Goal: Obtain resource: Download file/media

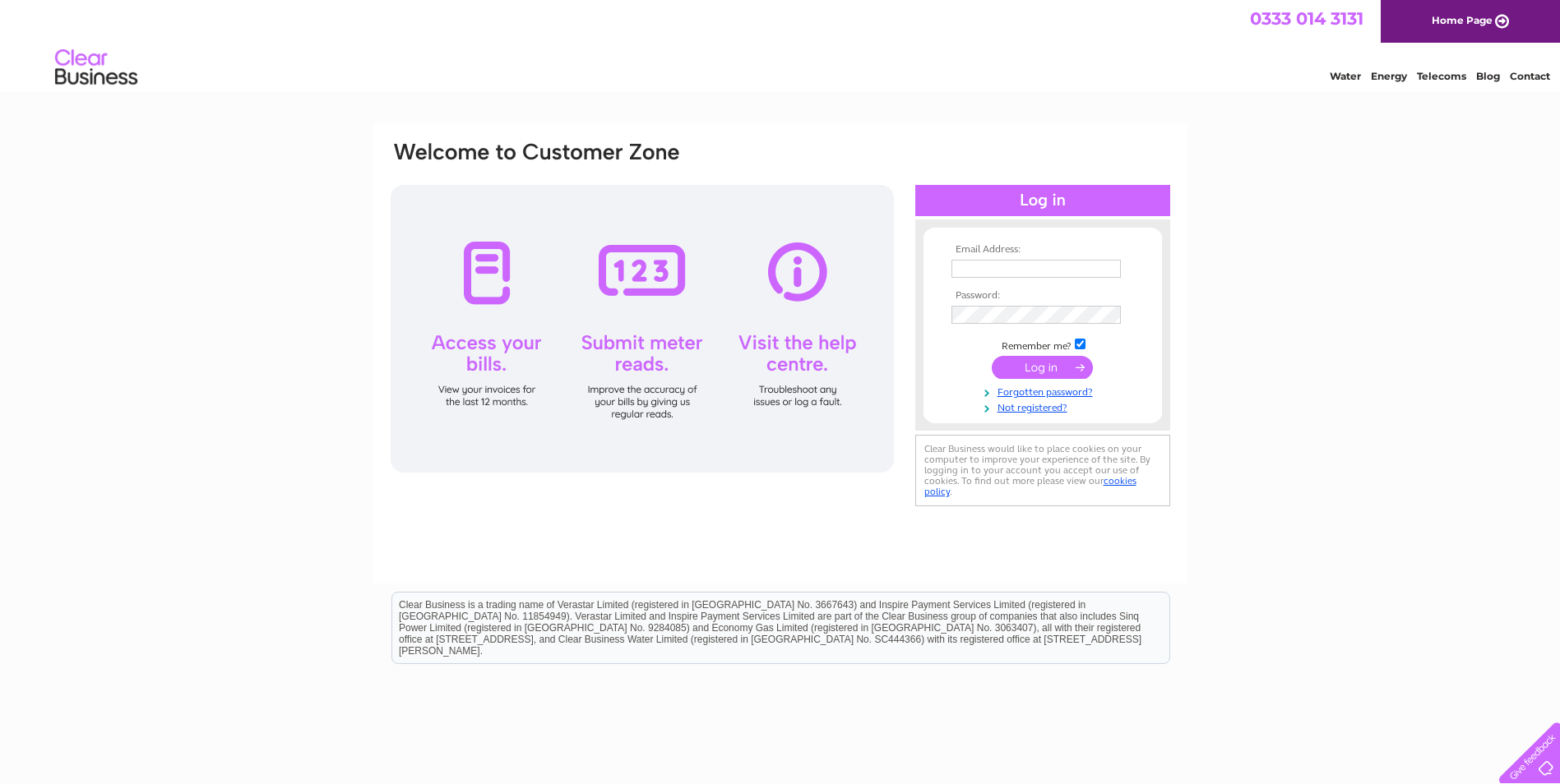
type input "accounts@michies.co.uk"
click at [1049, 364] on input "submit" at bounding box center [1042, 368] width 101 height 23
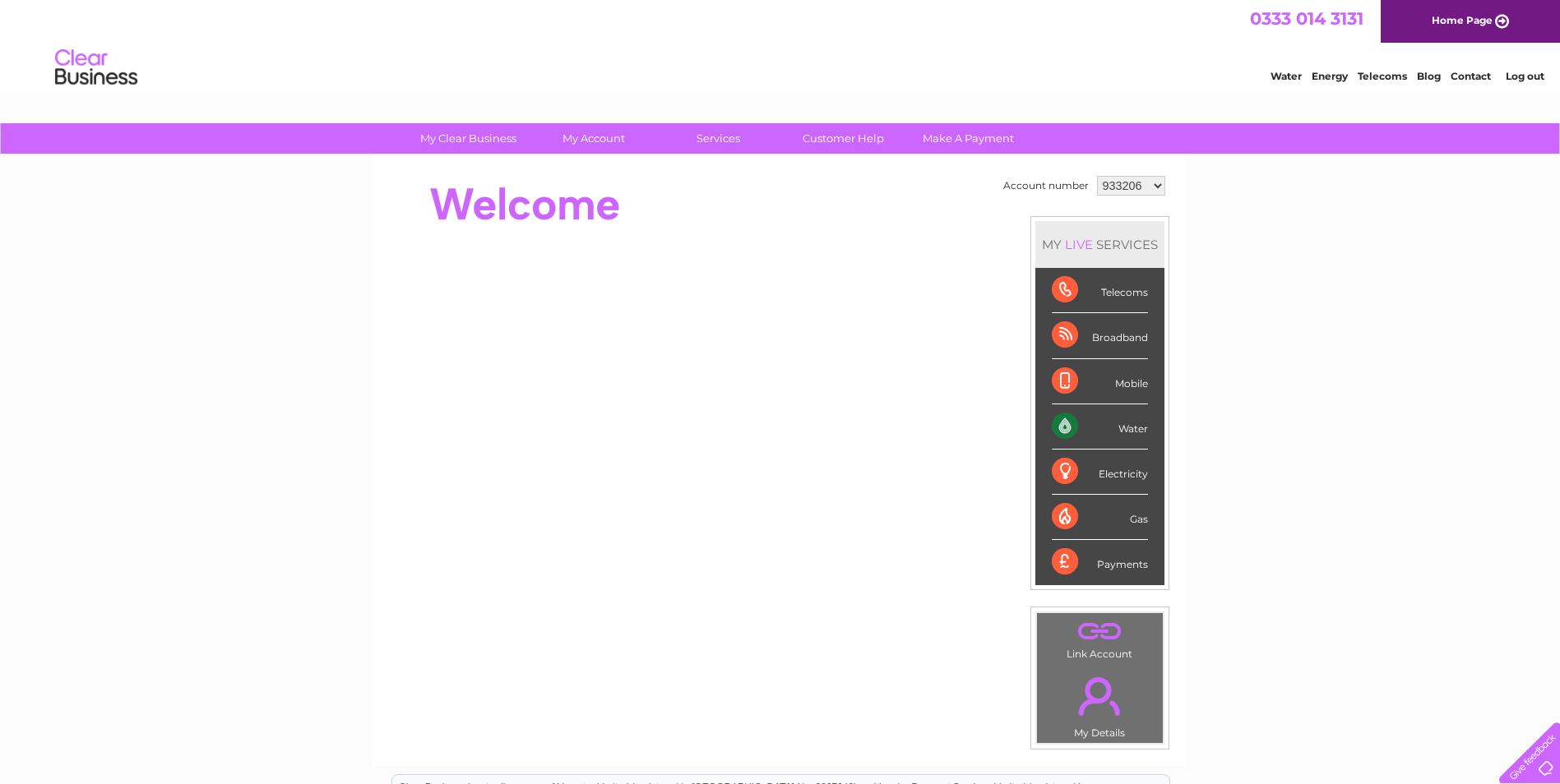
click at [1065, 424] on div "Water" at bounding box center [1100, 427] width 96 height 45
click at [1134, 425] on div "Water" at bounding box center [1100, 427] width 96 height 45
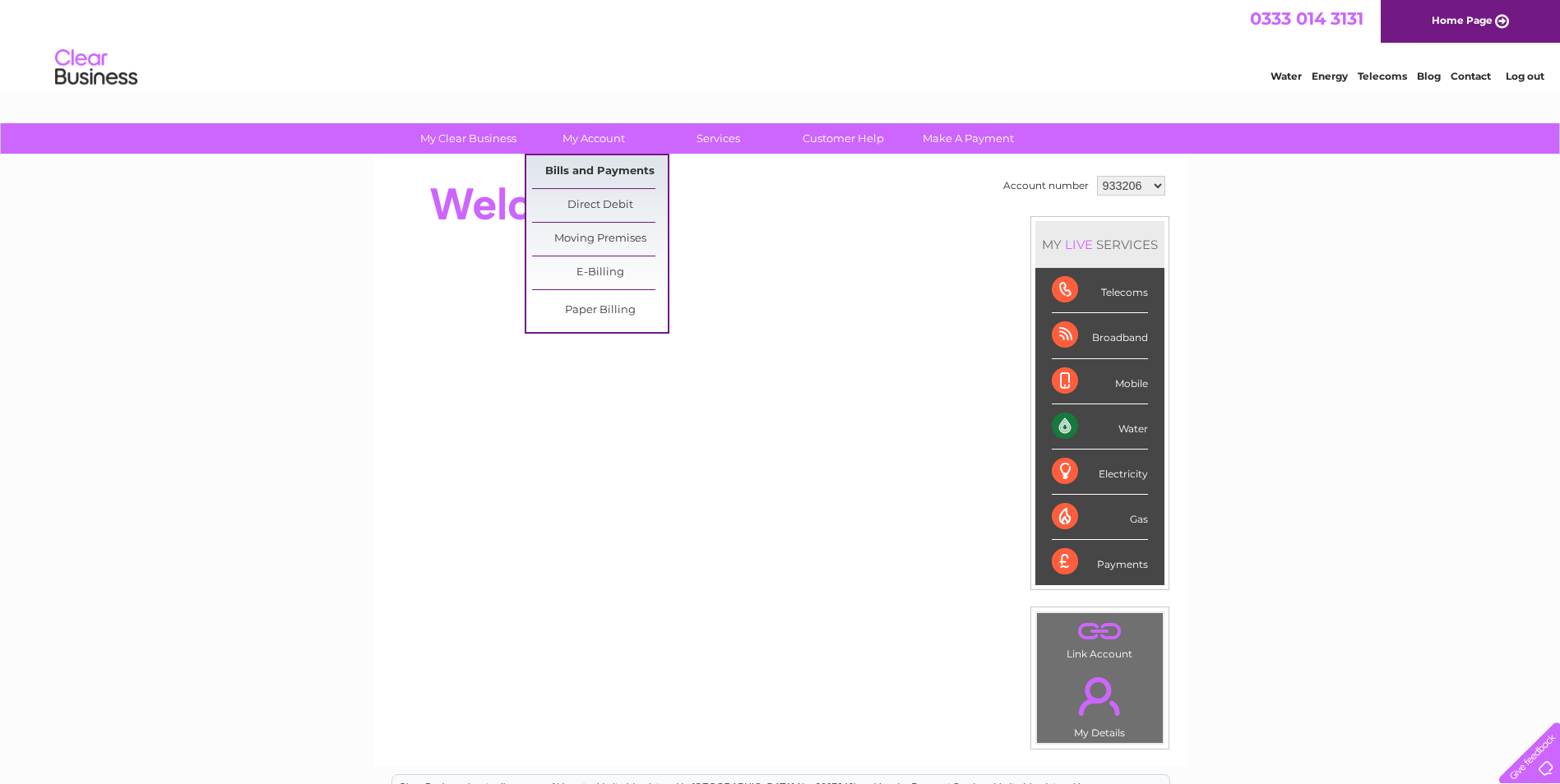
click at [597, 162] on link "Bills and Payments" at bounding box center [600, 171] width 136 height 33
click at [601, 171] on link "Bills and Payments" at bounding box center [600, 171] width 136 height 33
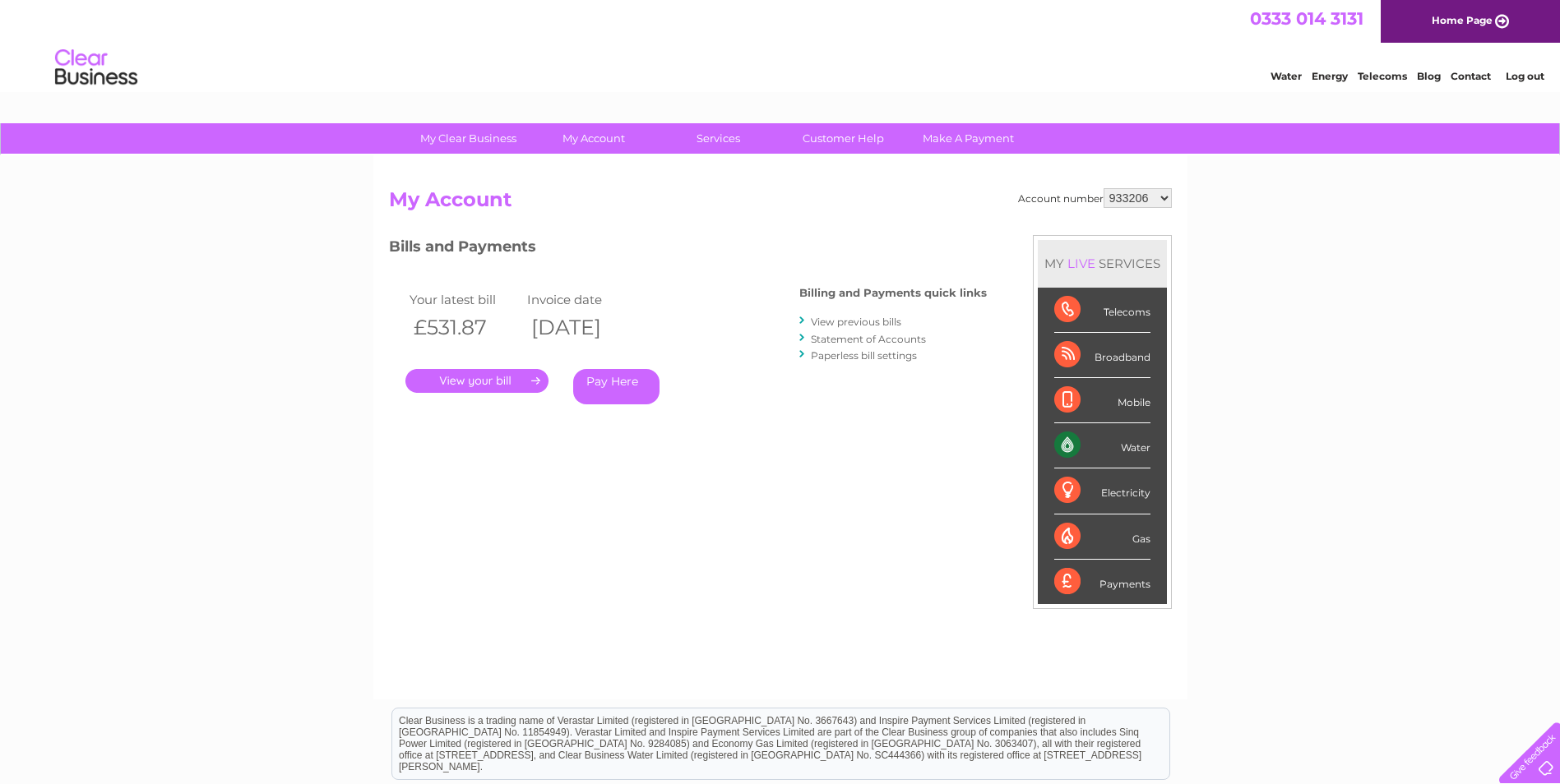
click at [1128, 444] on div "Water" at bounding box center [1102, 446] width 96 height 45
click at [1066, 445] on div "Water" at bounding box center [1102, 446] width 96 height 45
click at [524, 383] on link "." at bounding box center [477, 381] width 143 height 24
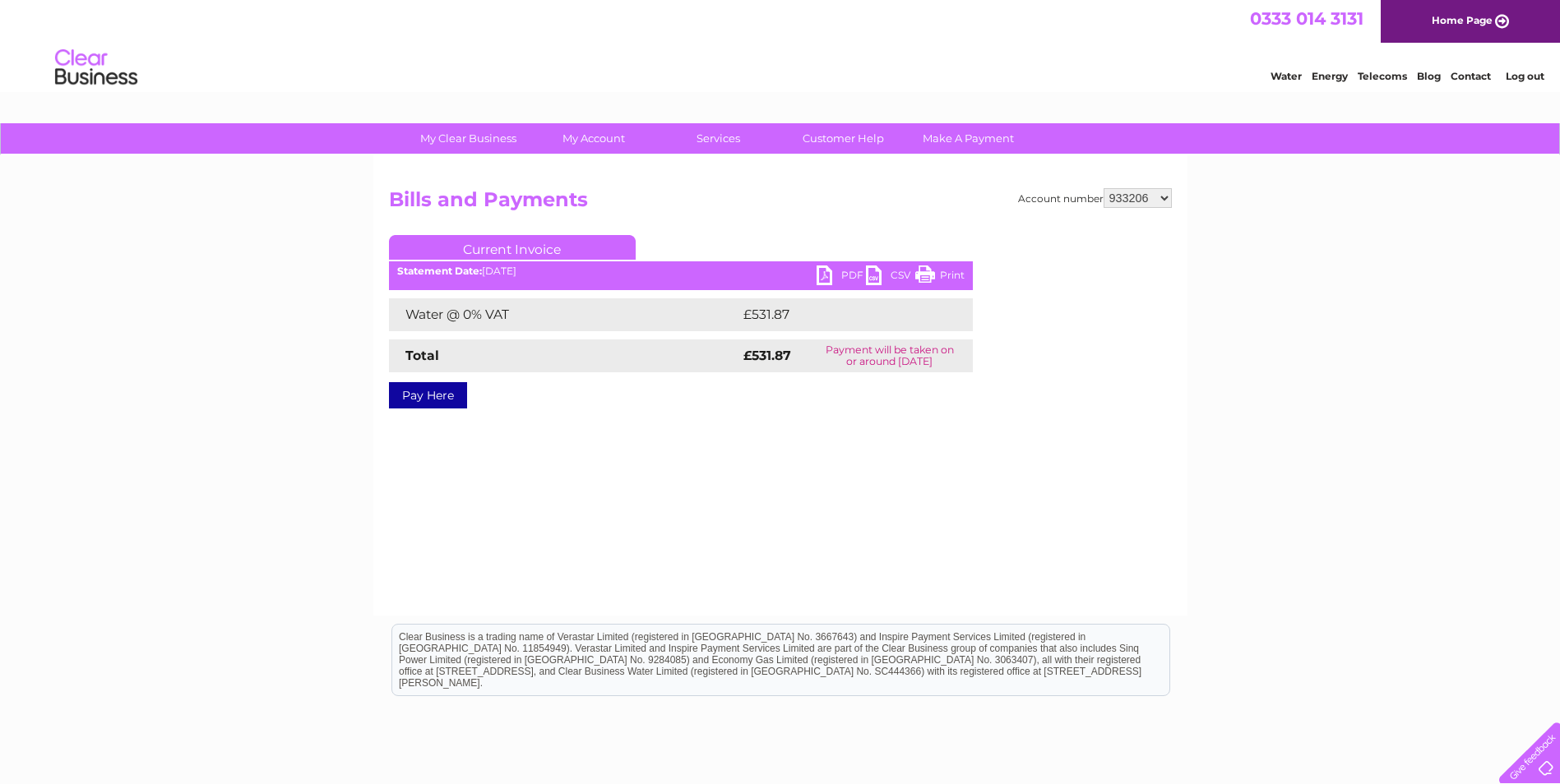
click at [437, 389] on link "Pay Here" at bounding box center [428, 395] width 78 height 27
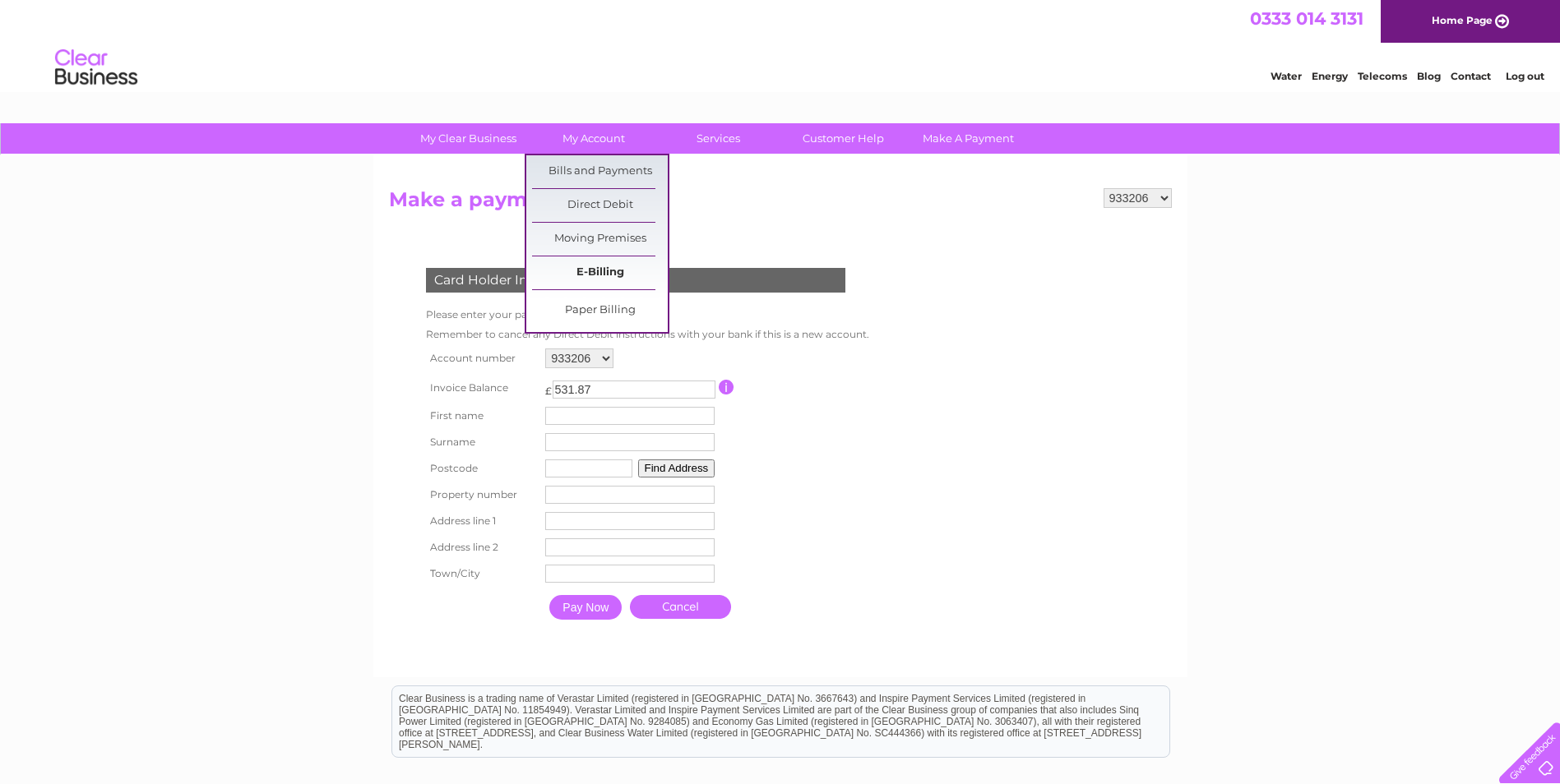
click at [617, 266] on link "E-Billing" at bounding box center [600, 273] width 136 height 33
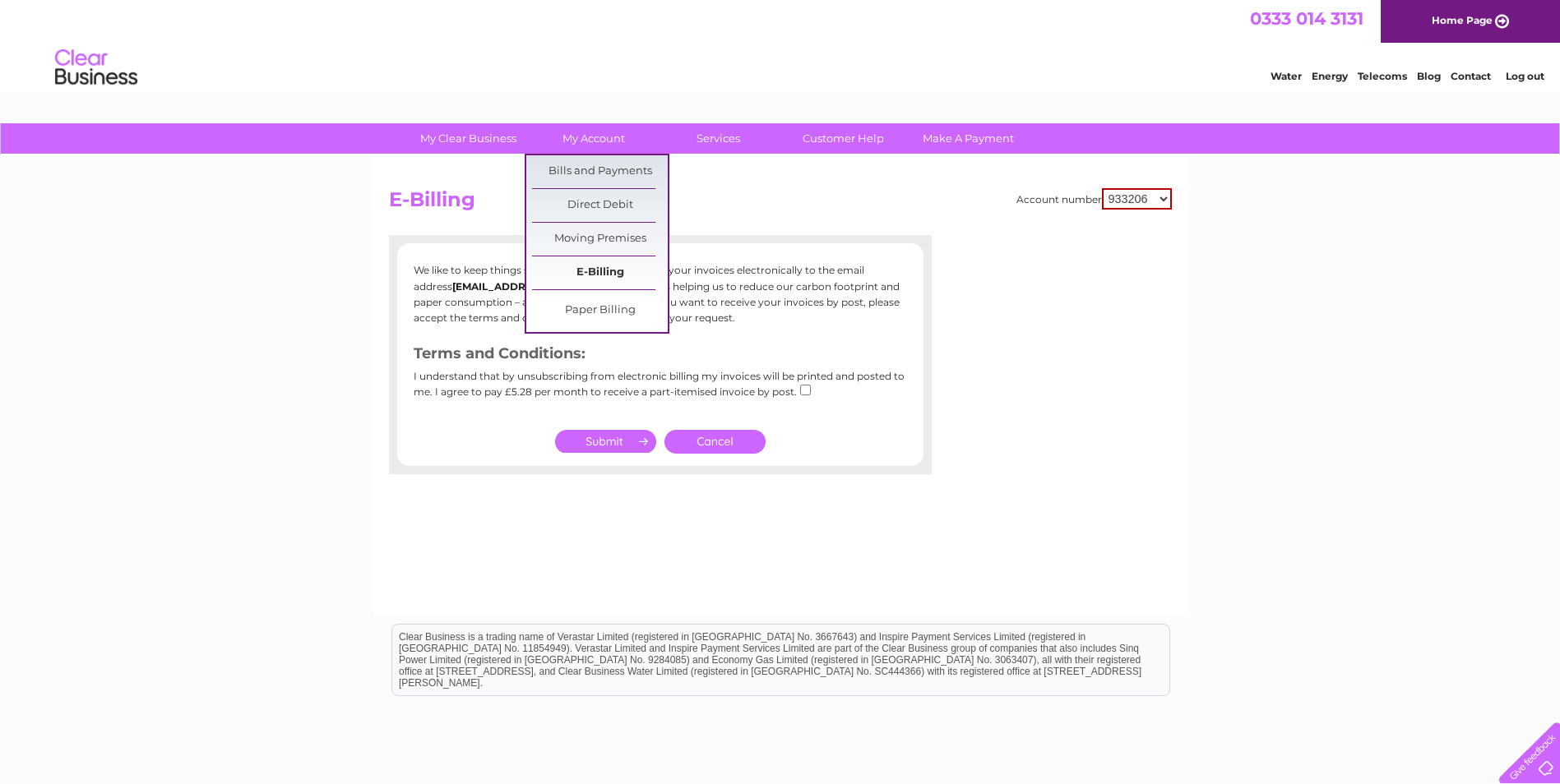
click at [597, 267] on link "E-Billing" at bounding box center [600, 273] width 136 height 33
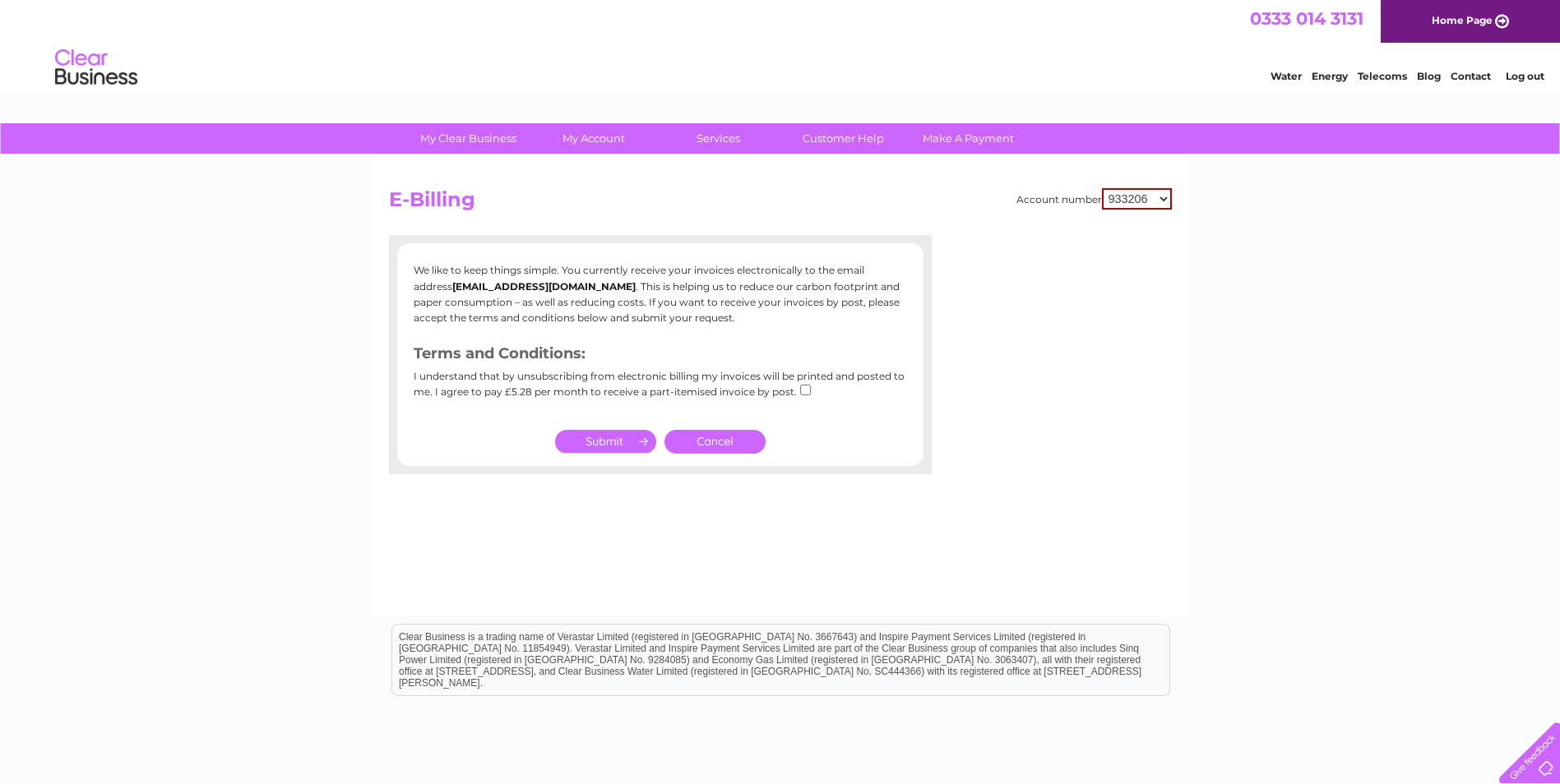
click at [615, 435] on input "submit" at bounding box center [605, 442] width 101 height 23
click at [687, 435] on link "Cancel" at bounding box center [715, 442] width 101 height 24
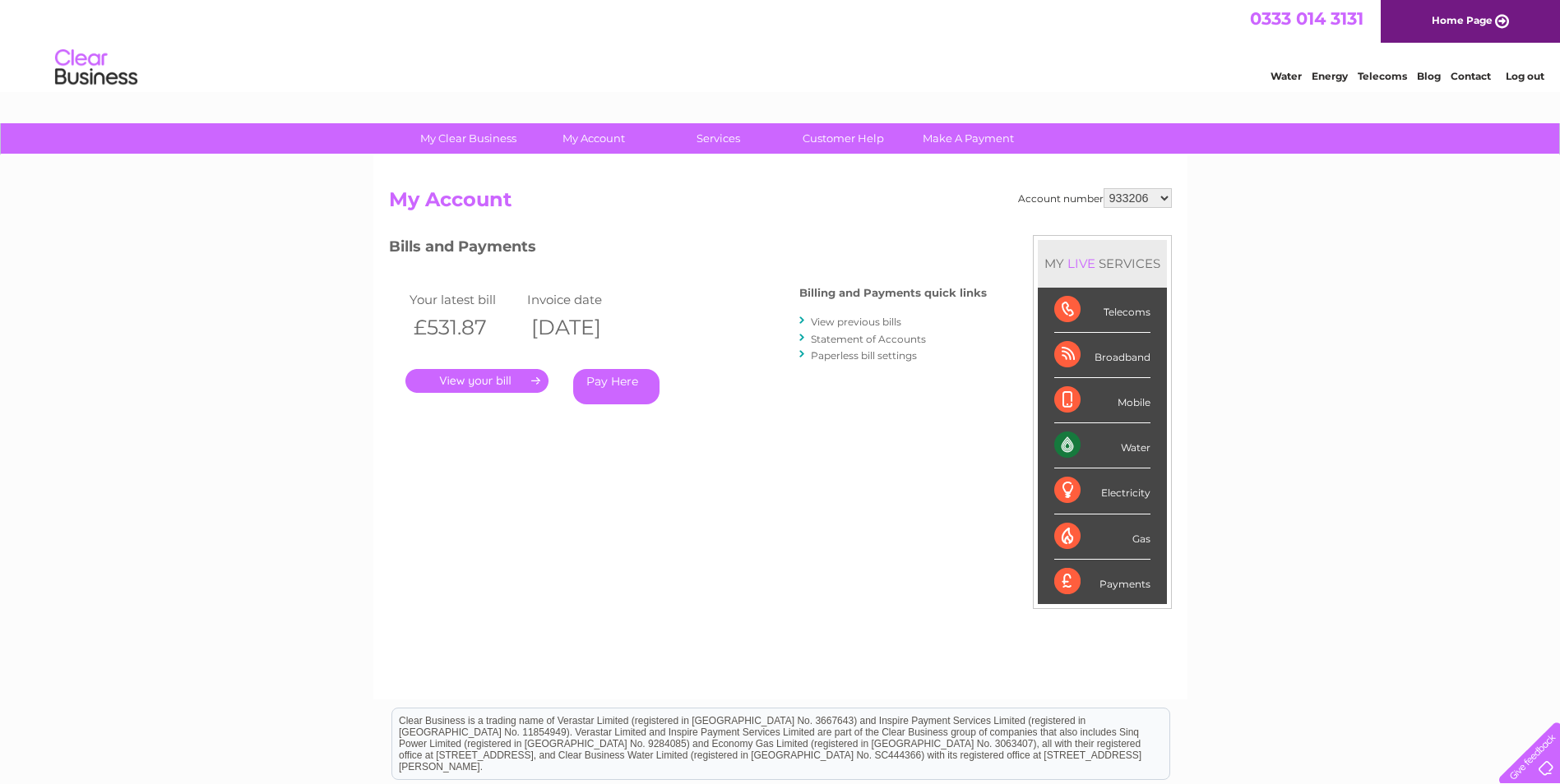
click at [498, 382] on link "." at bounding box center [477, 381] width 143 height 24
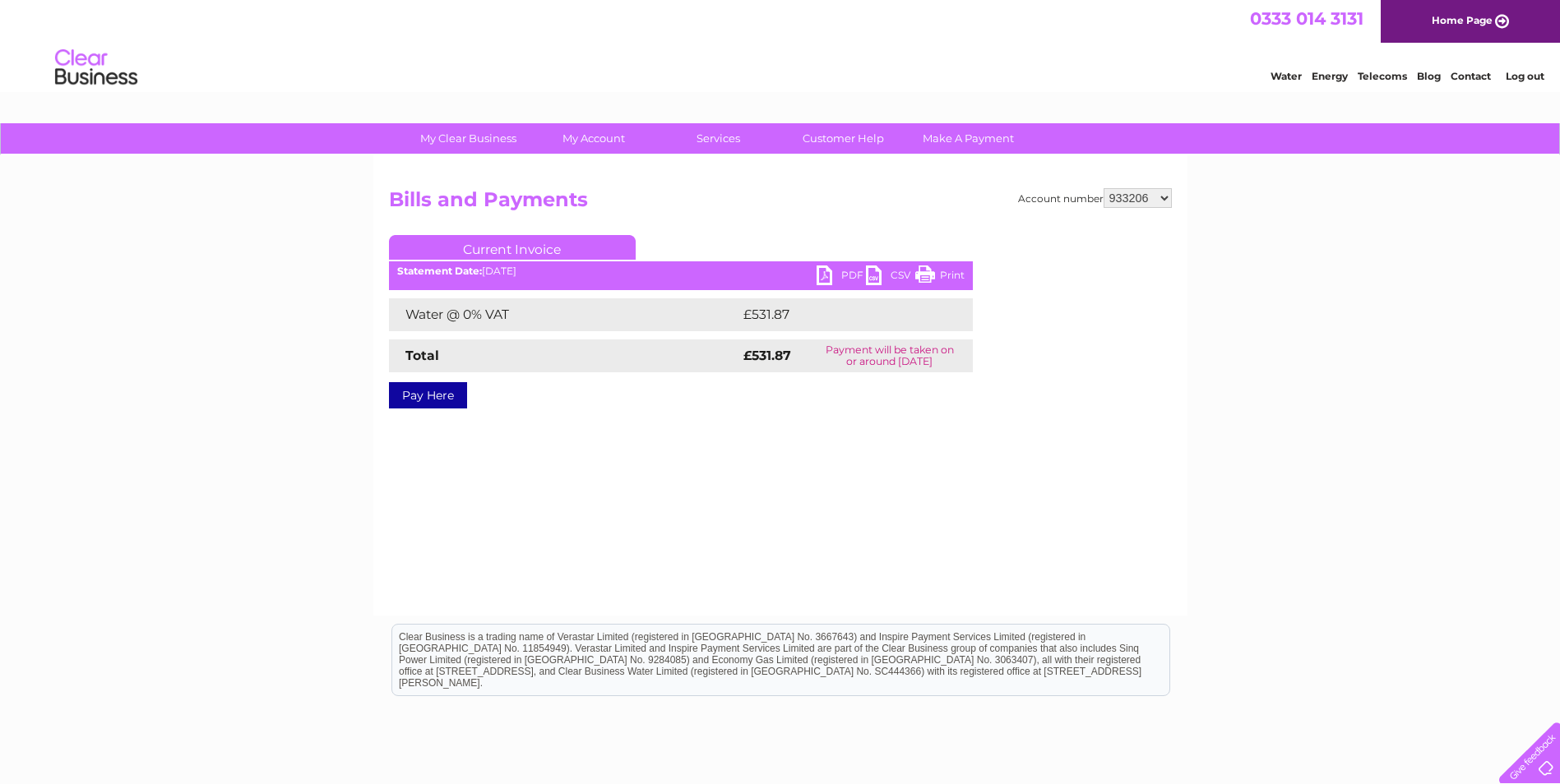
click at [824, 272] on link "PDF" at bounding box center [841, 277] width 49 height 24
click at [1162, 197] on select "933206 933207 933208 933212 933213 933214 933215 933216 1136892" at bounding box center [1138, 199] width 68 height 20
click at [1164, 195] on select "933206 933207 933208 933212 933213 933214 933215 933216 1136892" at bounding box center [1138, 199] width 68 height 20
select select "933207"
click at [1105, 188] on select "933206 933207 933208 933212 933213 933214 933215 933216 1136892" at bounding box center [1138, 199] width 68 height 20
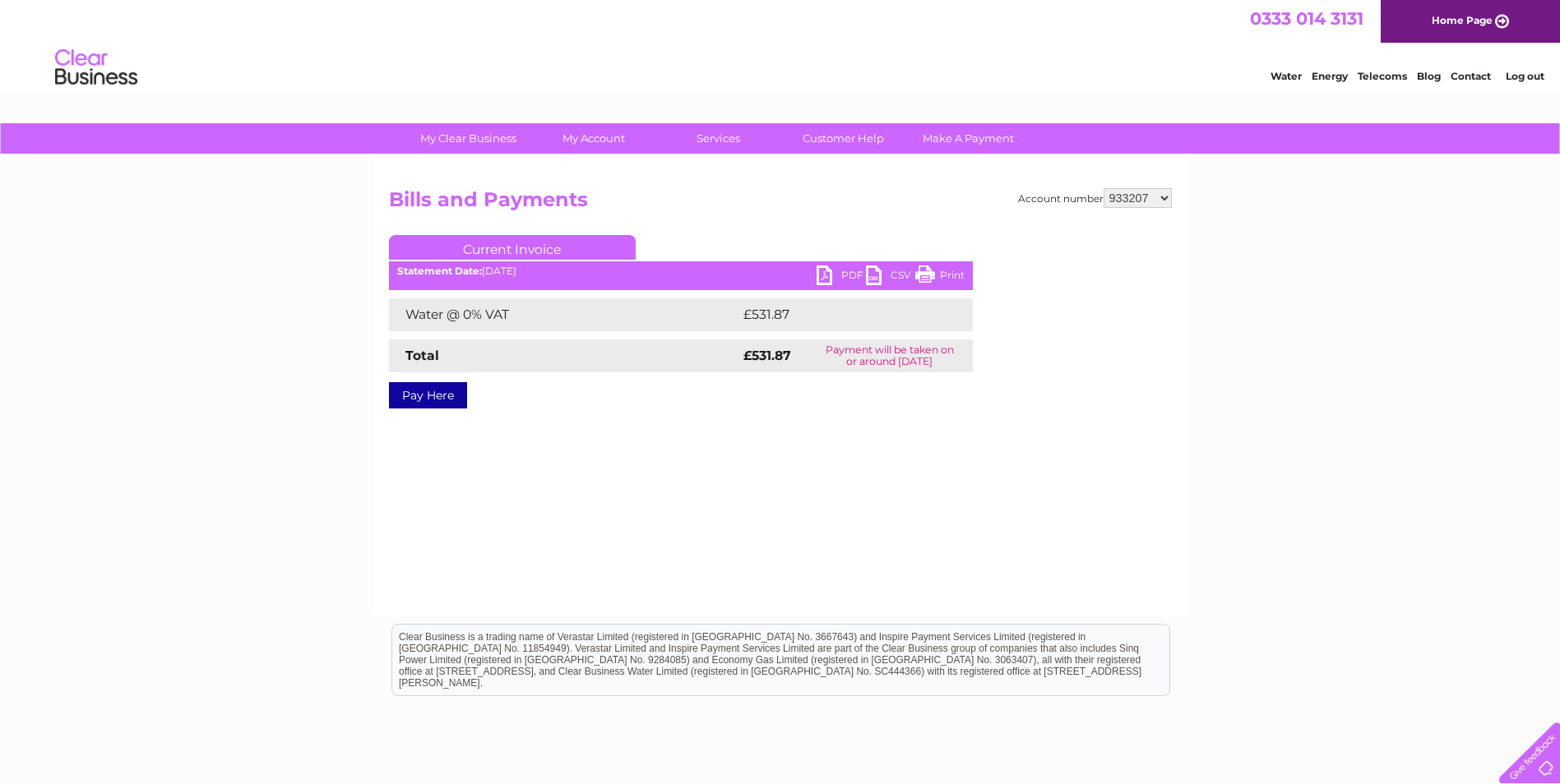
click at [1001, 467] on div "Account number 933206 933207 933208 933212 933213 933214 933215 933216 1136892 …" at bounding box center [781, 385] width 814 height 460
click at [832, 275] on link "PDF" at bounding box center [841, 277] width 49 height 24
click at [1170, 197] on select "933206 933207 933208 933212 933213 933214 933215 933216 1136892" at bounding box center [1138, 199] width 68 height 20
select select "933208"
click at [1105, 188] on select "933206 933207 933208 933212 933213 933214 933215 933216 1136892" at bounding box center [1138, 199] width 68 height 20
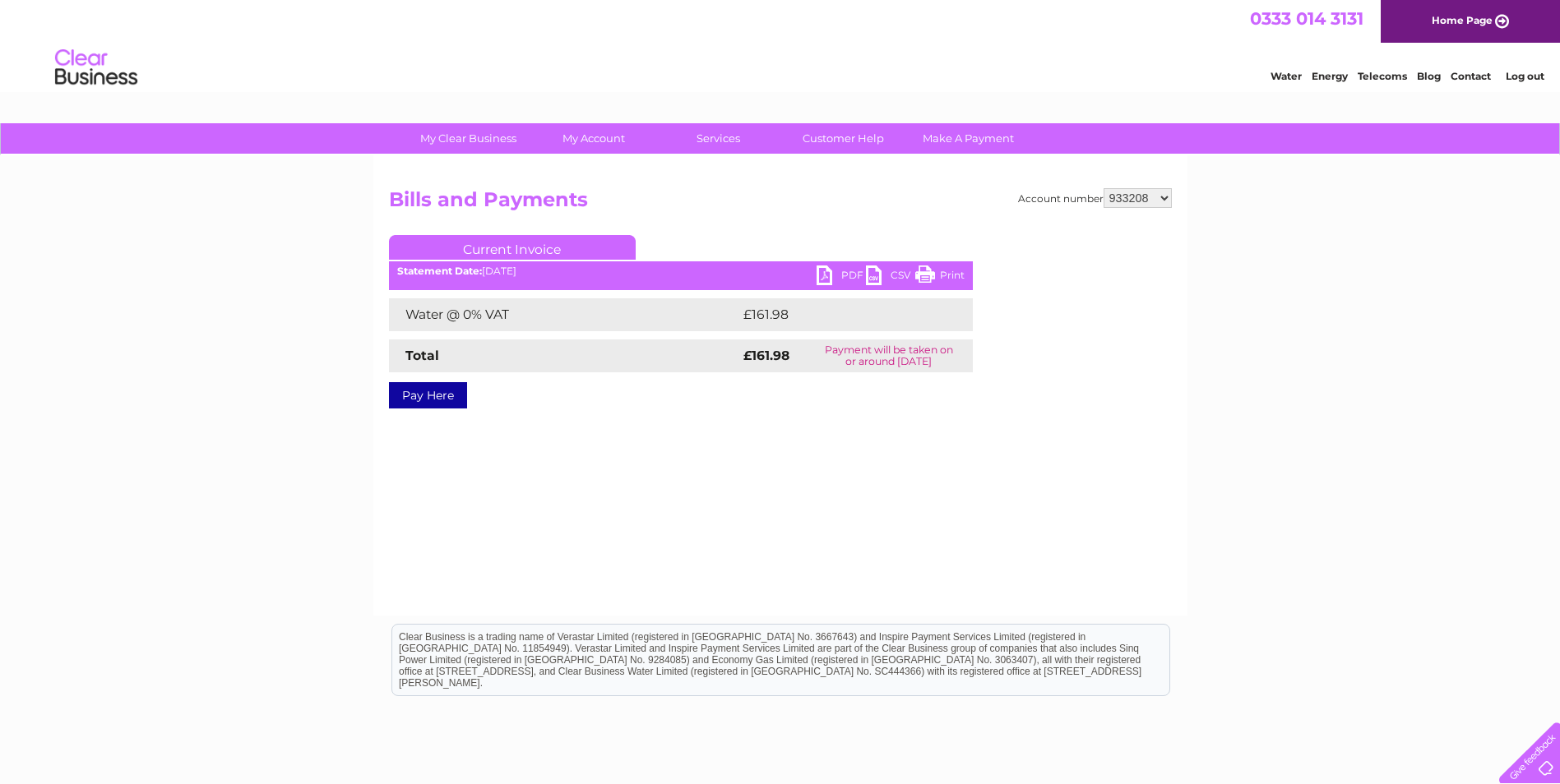
click at [833, 272] on link "PDF" at bounding box center [841, 277] width 49 height 24
click at [1166, 195] on select "933206 933207 933208 933212 933213 933214 933215 933216 1136892" at bounding box center [1138, 199] width 68 height 20
select select "933212"
click at [1105, 188] on select "933206 933207 933208 933212 933213 933214 933215 933216 1136892" at bounding box center [1138, 199] width 68 height 20
click at [835, 274] on link "PDF" at bounding box center [841, 277] width 49 height 24
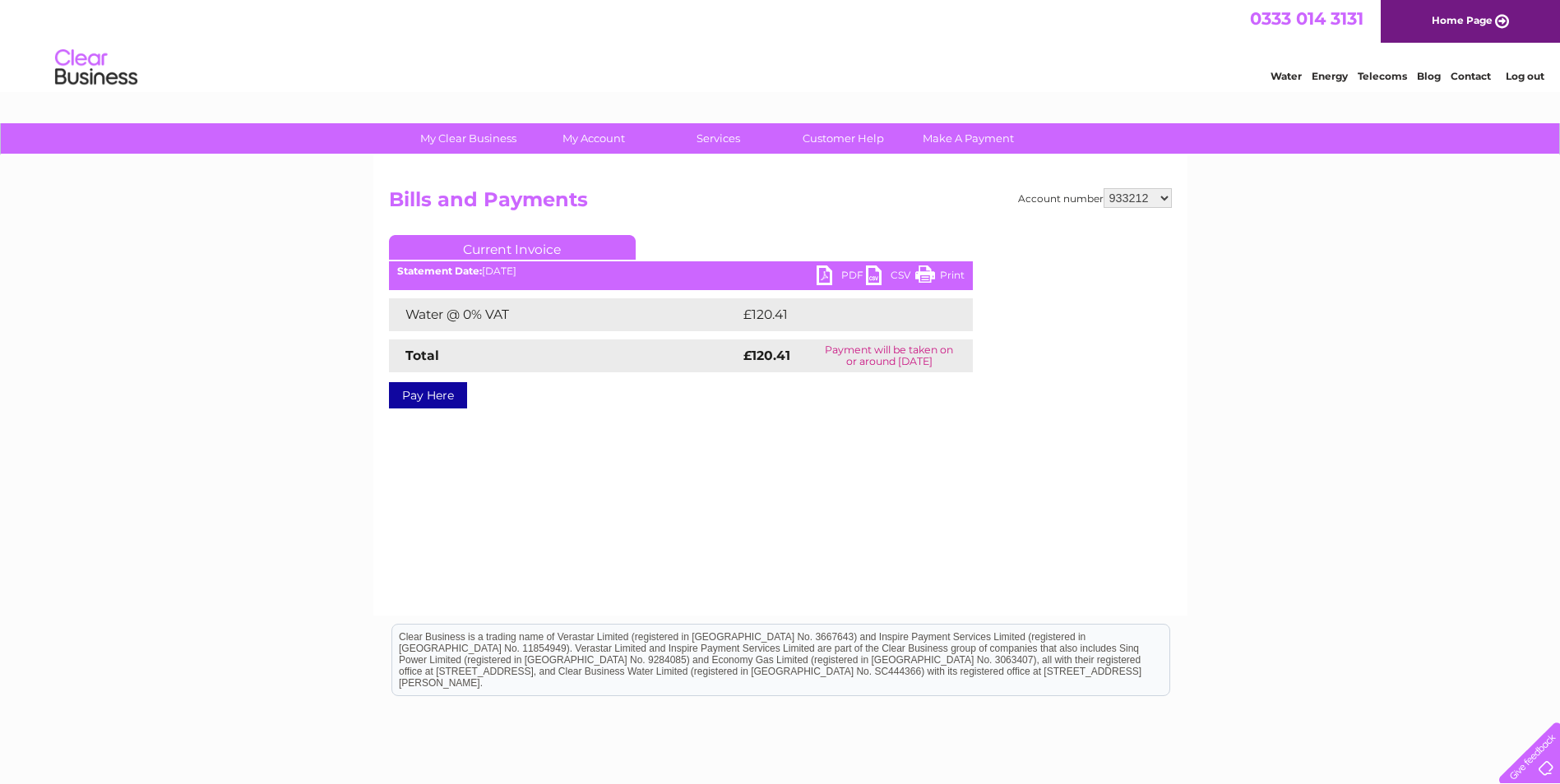
click at [1165, 197] on select "933206 933207 933208 933212 933213 933214 933215 933216 1136892" at bounding box center [1138, 199] width 68 height 20
select select "933213"
click at [1105, 188] on select "933206 933207 933208 933212 933213 933214 933215 933216 1136892" at bounding box center [1138, 199] width 68 height 20
click at [828, 270] on link "PDF" at bounding box center [841, 277] width 49 height 24
click at [1166, 199] on select "933206 933207 933208 933212 933213 933214 933215 933216 1136892" at bounding box center [1138, 199] width 68 height 20
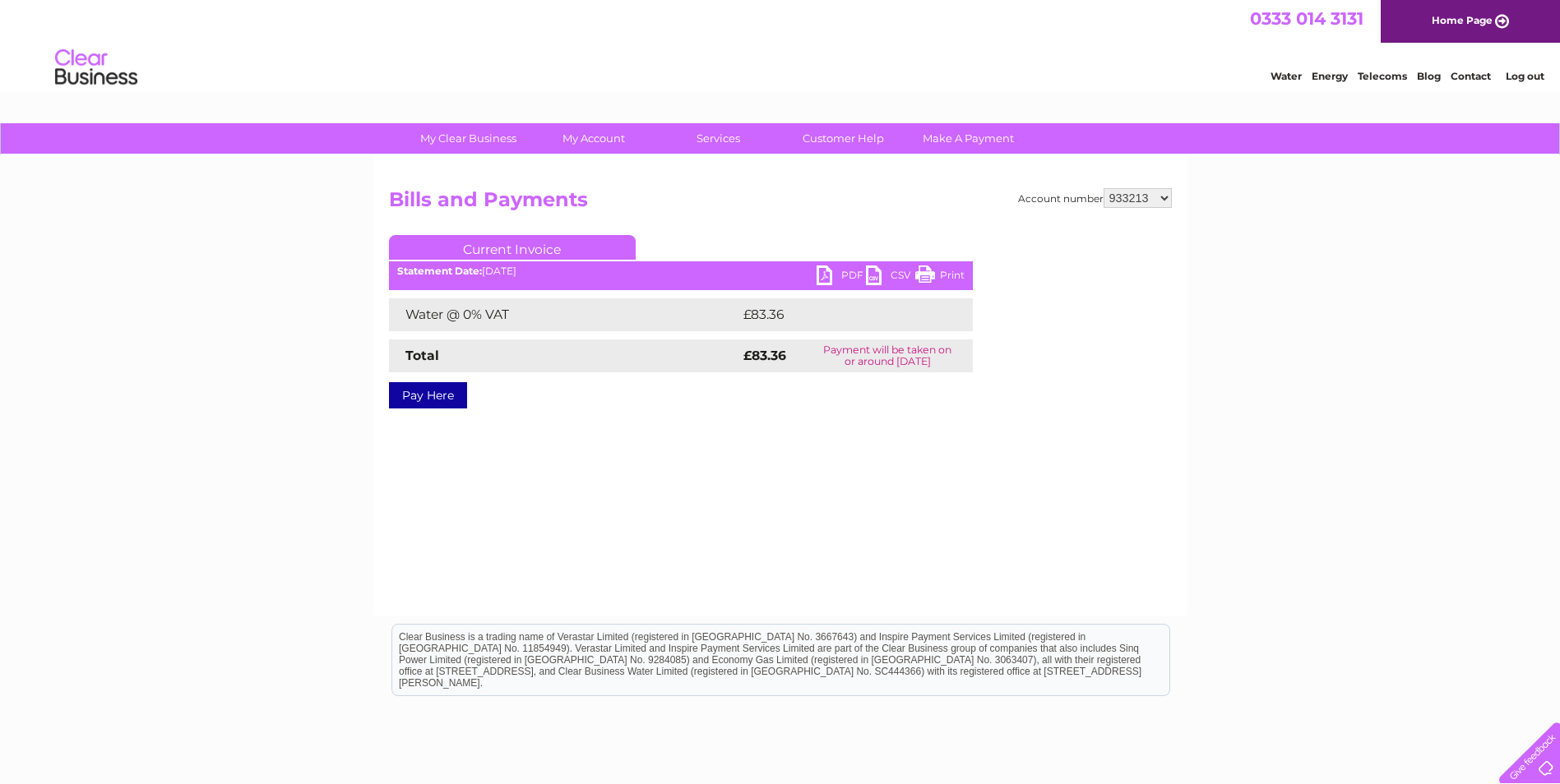
select select "933214"
click at [1105, 188] on select "933206 933207 933208 933212 933213 933214 933215 933216 1136892" at bounding box center [1138, 199] width 68 height 20
click at [826, 269] on link "PDF" at bounding box center [841, 277] width 49 height 24
click at [1161, 194] on select "933206 933207 933208 933212 933213 933214 933215 933216 1136892" at bounding box center [1138, 199] width 68 height 20
select select "933215"
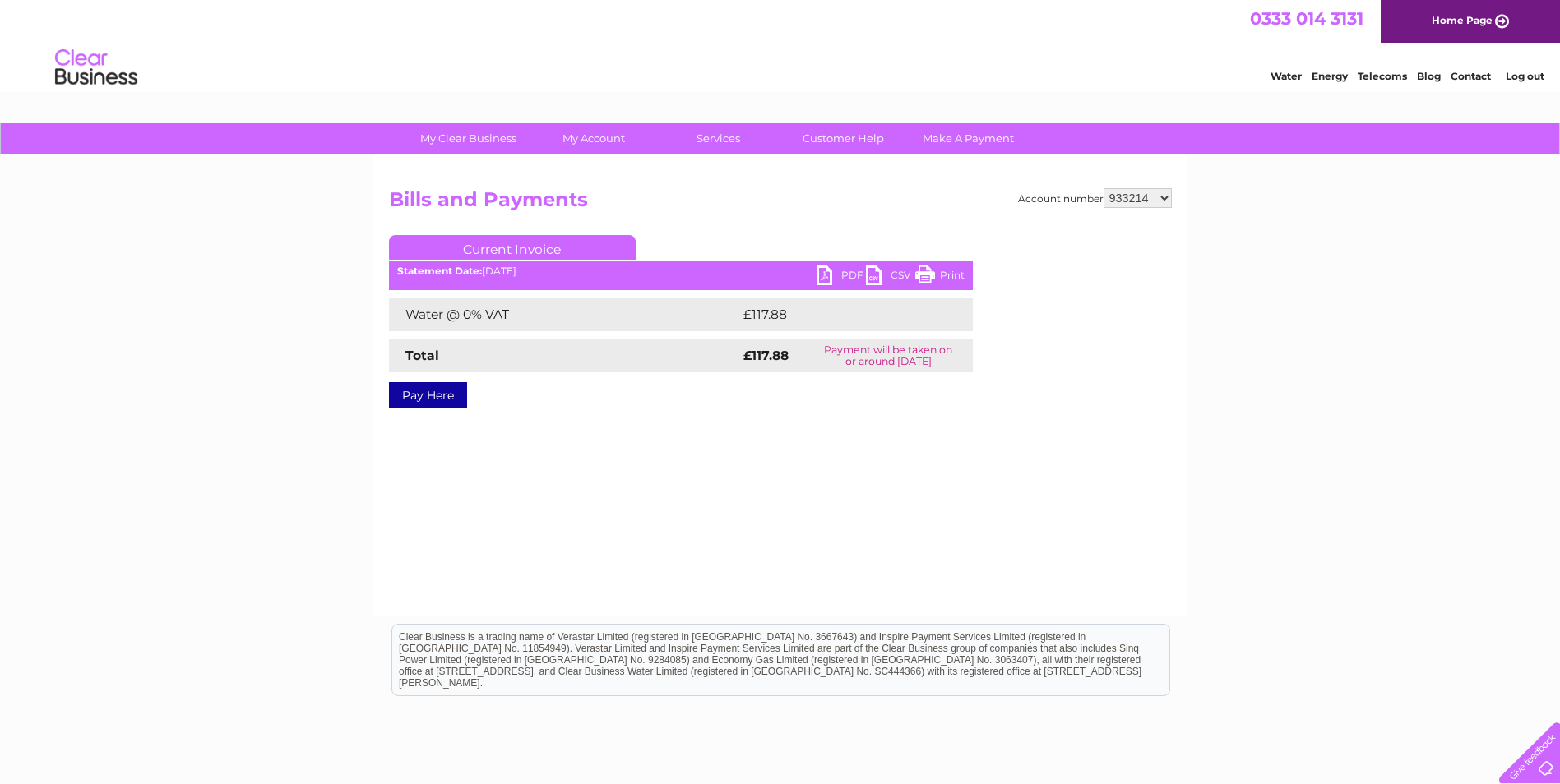
click at [1105, 188] on select "933206 933207 933208 933212 933213 933214 933215 933216 1136892" at bounding box center [1138, 199] width 68 height 20
click at [828, 275] on link "PDF" at bounding box center [841, 277] width 49 height 24
click at [1165, 198] on select "933206 933207 933208 933212 933213 933214 933215 933216 1136892" at bounding box center [1138, 199] width 68 height 20
select select "933216"
click at [1105, 188] on select "933206 933207 933208 933212 933213 933214 933215 933216 1136892" at bounding box center [1138, 199] width 68 height 20
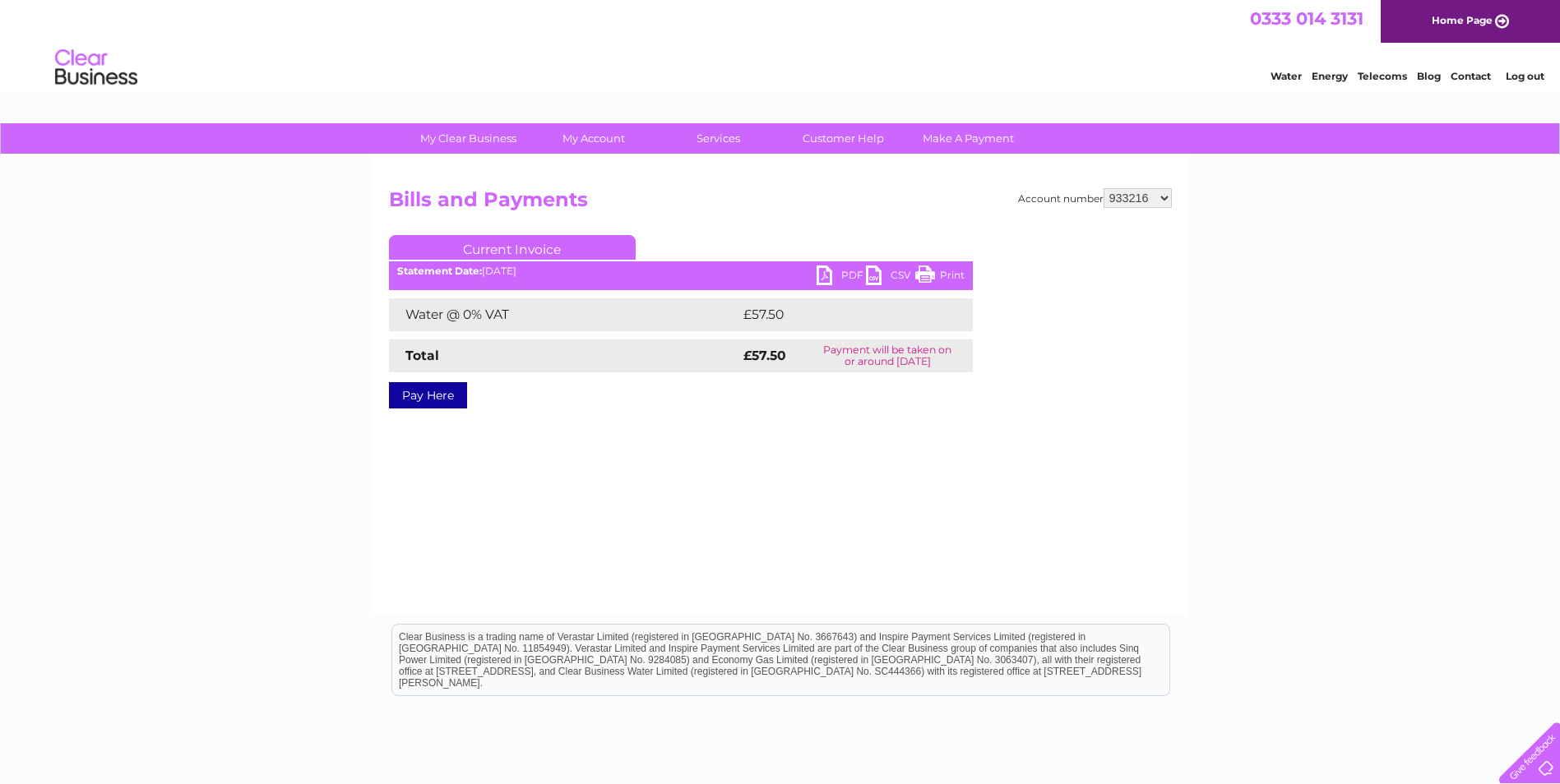
click at [836, 274] on link "PDF" at bounding box center [841, 277] width 49 height 24
click at [1163, 197] on select "933206 933207 933208 933212 933213 933214 933215 933216 1136892" at bounding box center [1138, 199] width 68 height 20
select select "1136892"
click at [1105, 188] on select "933206 933207 933208 933212 933213 933214 933215 933216 1136892" at bounding box center [1138, 199] width 68 height 20
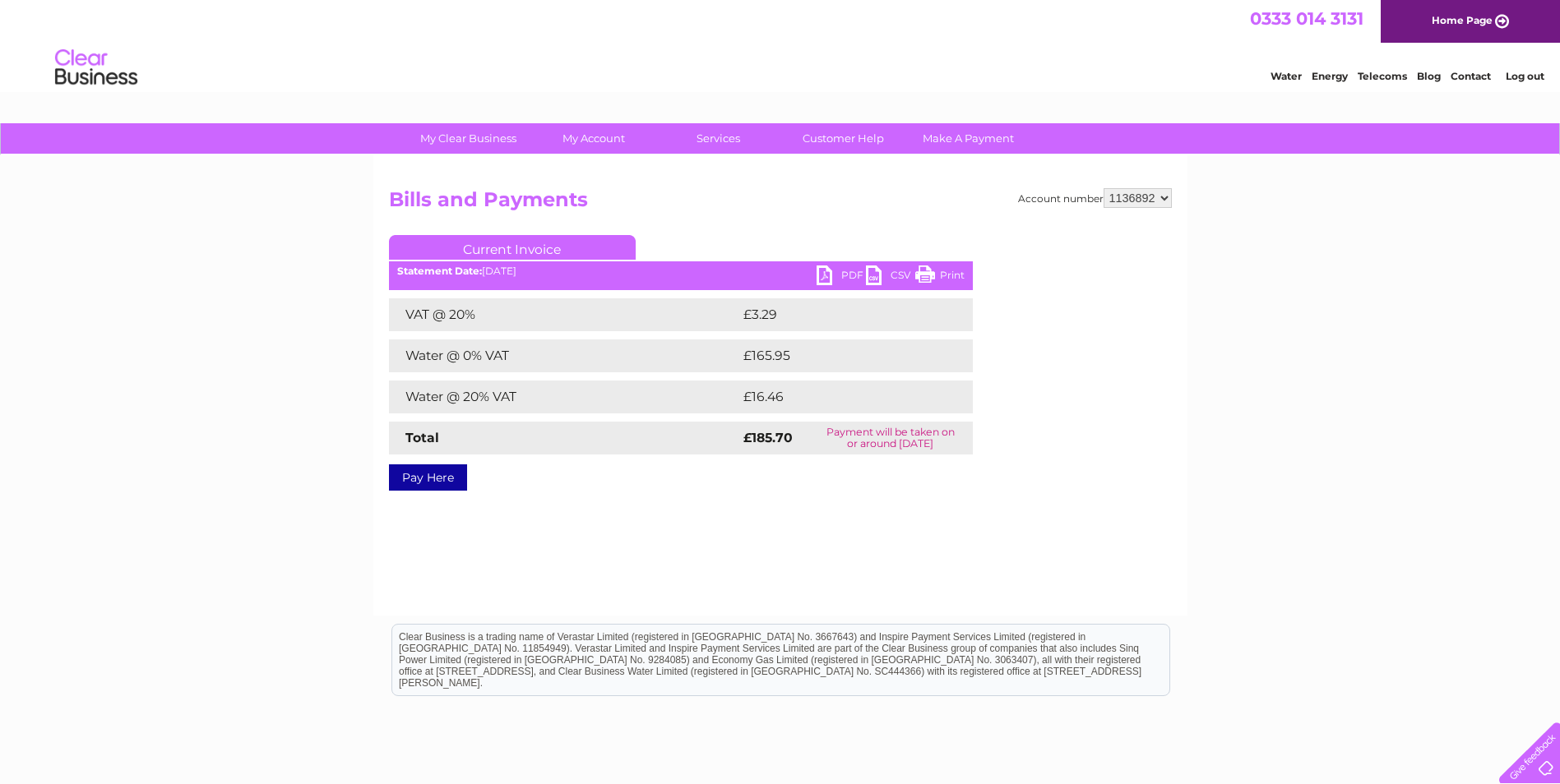
click at [828, 275] on link "PDF" at bounding box center [841, 277] width 49 height 24
